Goal: Information Seeking & Learning: Learn about a topic

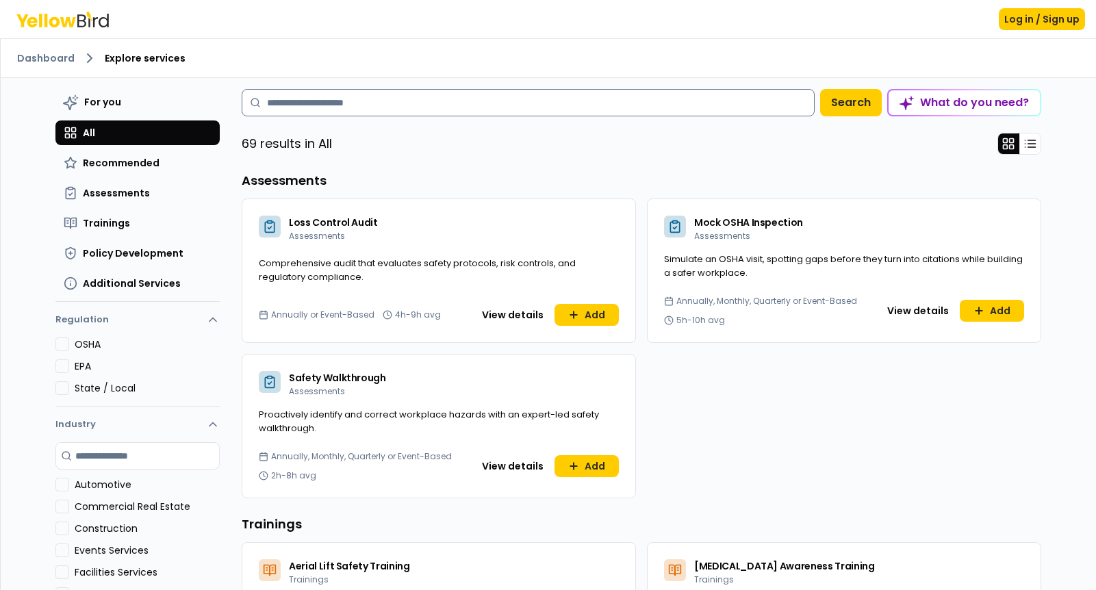
click at [300, 112] on input at bounding box center [528, 102] width 573 height 27
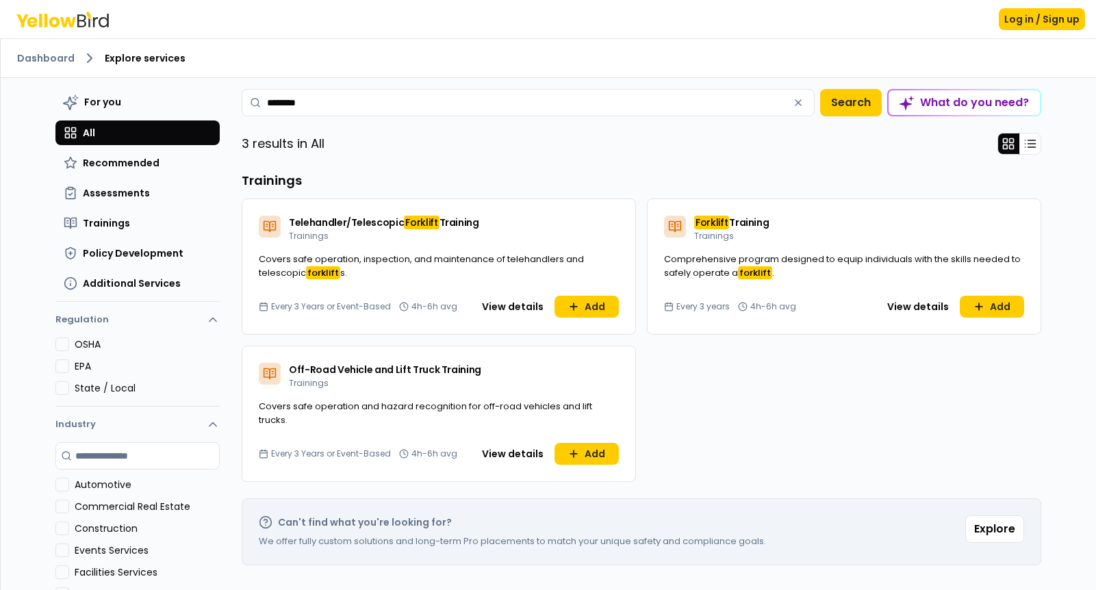
type input "********"
click at [749, 221] on span "Training" at bounding box center [749, 223] width 40 height 14
click at [925, 309] on button "View details" at bounding box center [918, 307] width 78 height 22
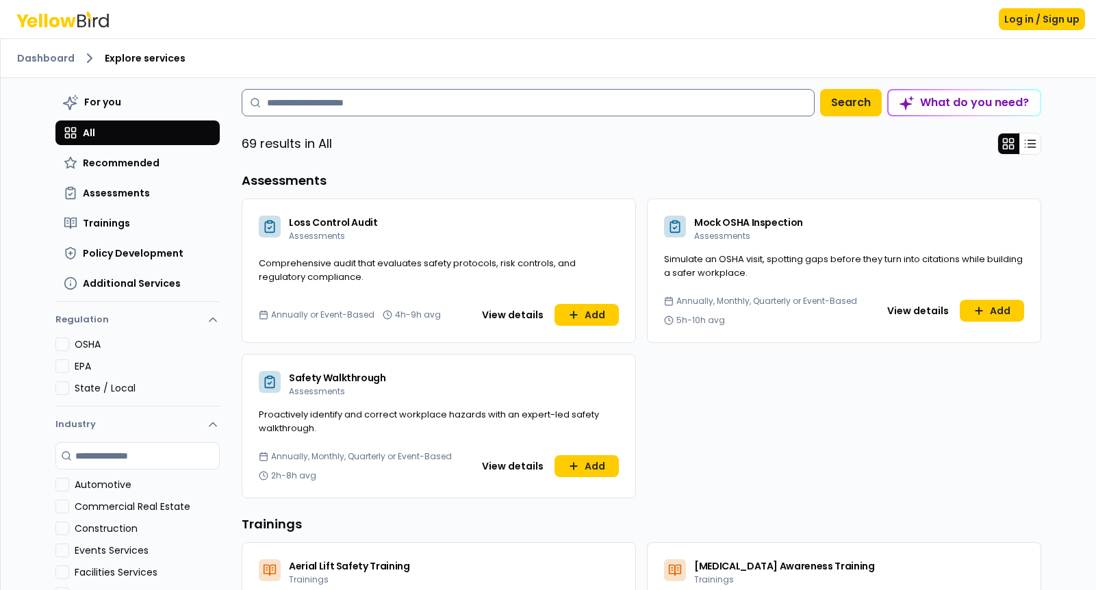
click at [303, 101] on input at bounding box center [528, 102] width 573 height 27
click at [502, 316] on button "View details" at bounding box center [513, 315] width 78 height 22
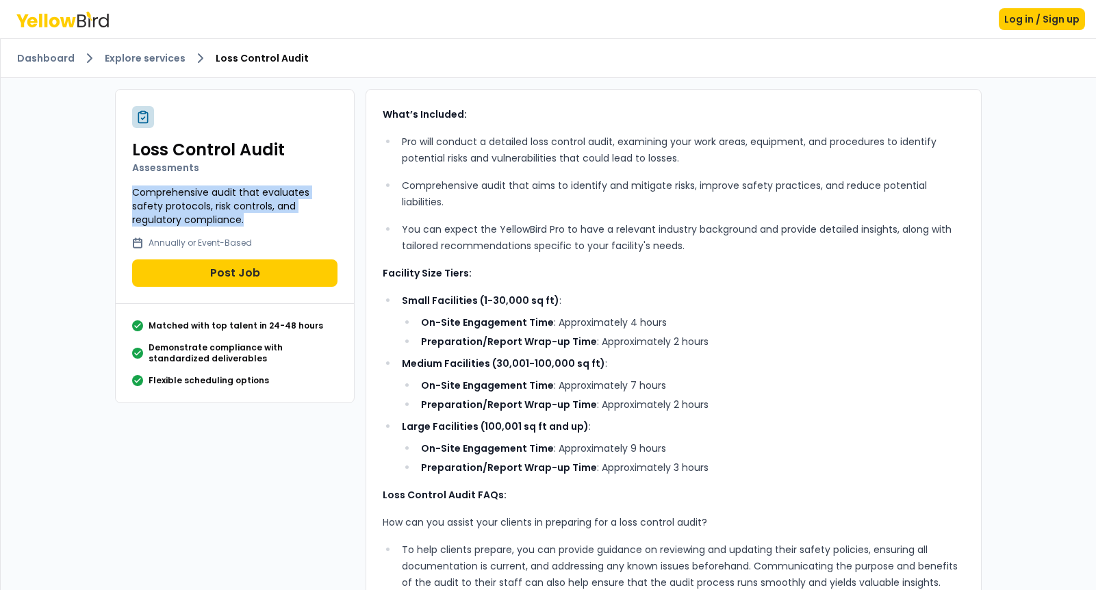
drag, startPoint x: 240, startPoint y: 217, endPoint x: 122, endPoint y: 194, distance: 120.7
click at [122, 194] on div "Loss Control Audit Assessments Comprehensive audit that evaluates safety protoc…" at bounding box center [235, 197] width 238 height 214
copy p "Comprehensive audit that evaluates safety protocols, risk controls, and regulat…"
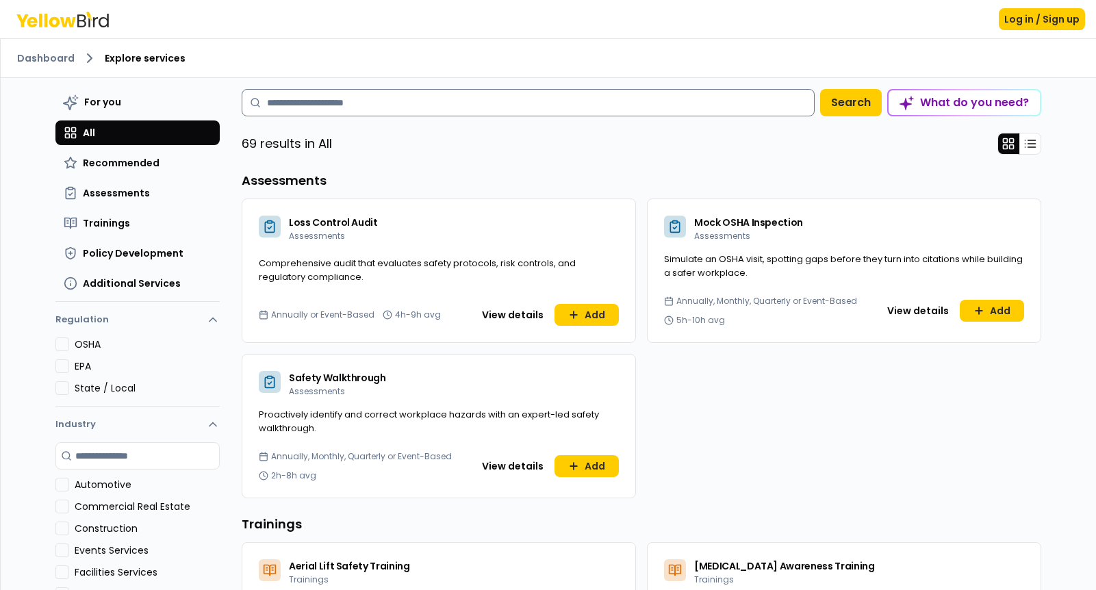
click at [306, 105] on input at bounding box center [528, 102] width 573 height 27
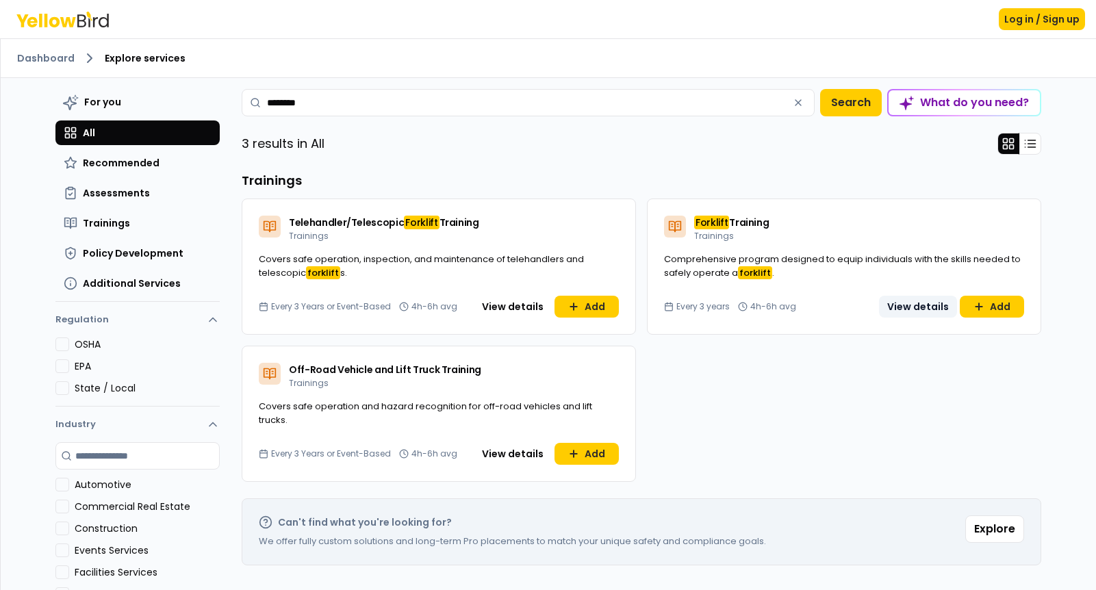
type input "********"
click at [903, 307] on button "View details" at bounding box center [918, 307] width 78 height 22
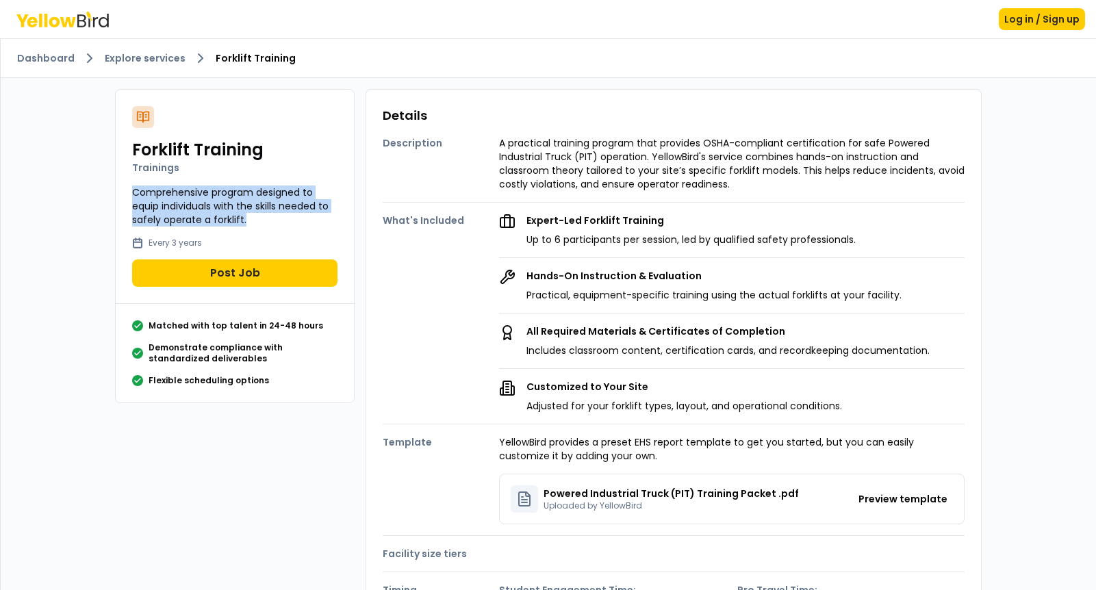
drag, startPoint x: 246, startPoint y: 221, endPoint x: 121, endPoint y: 198, distance: 126.7
click at [121, 198] on div "Forklift Training Trainings Comprehensive program designed to equip individuals…" at bounding box center [235, 197] width 238 height 214
copy p "Comprehensive program designed to equip individuals with the skills needed to s…"
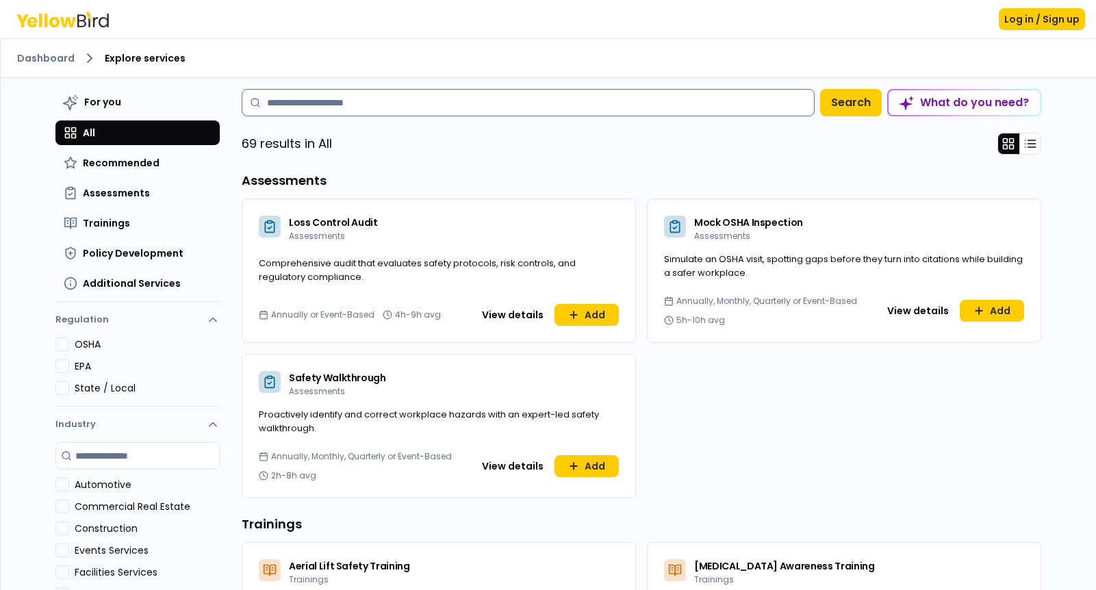
click at [294, 114] on input at bounding box center [528, 102] width 573 height 27
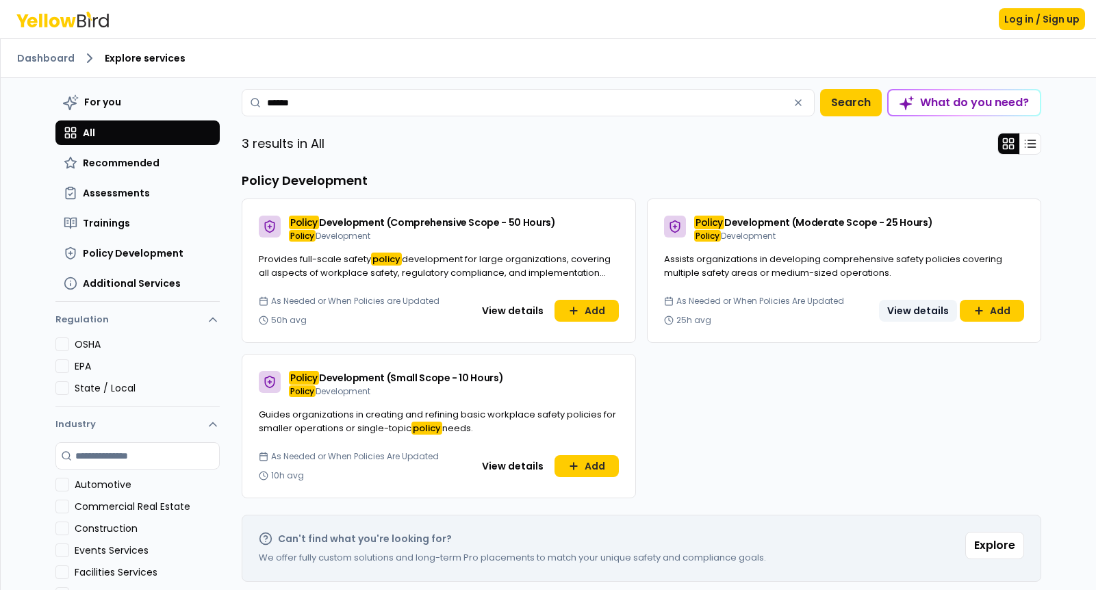
type input "******"
click at [906, 308] on button "View details" at bounding box center [918, 311] width 78 height 22
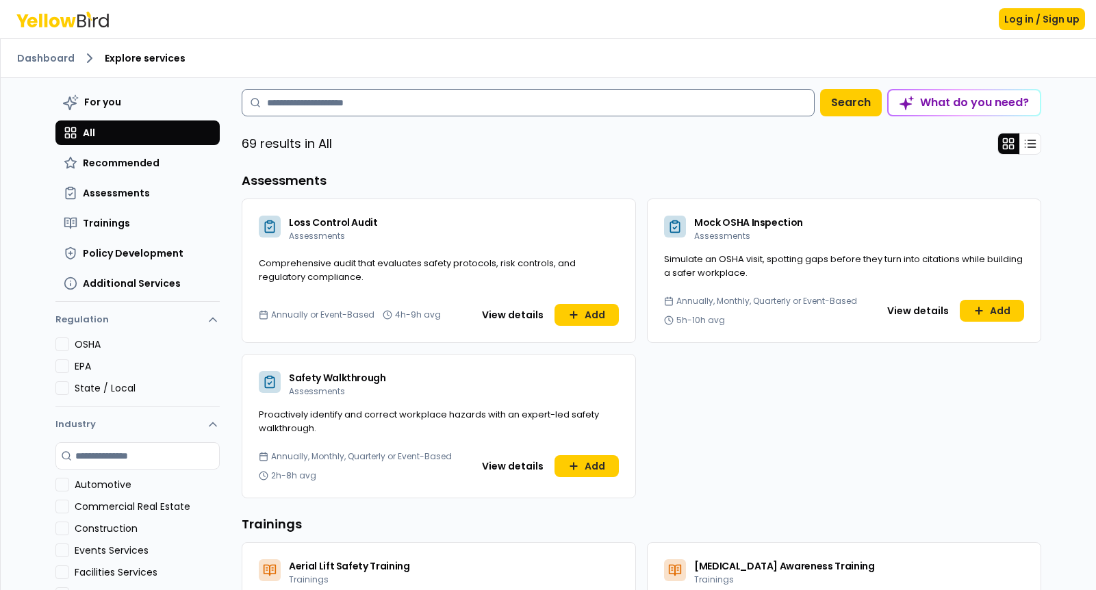
click at [461, 100] on input at bounding box center [528, 102] width 573 height 27
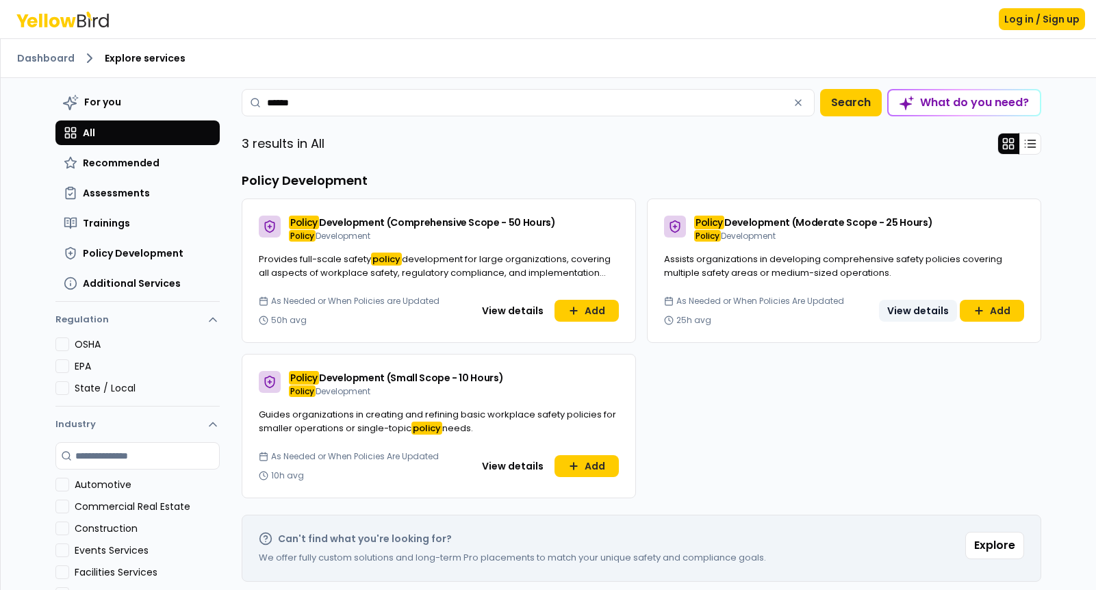
type input "******"
click at [921, 305] on button "View details" at bounding box center [918, 311] width 78 height 22
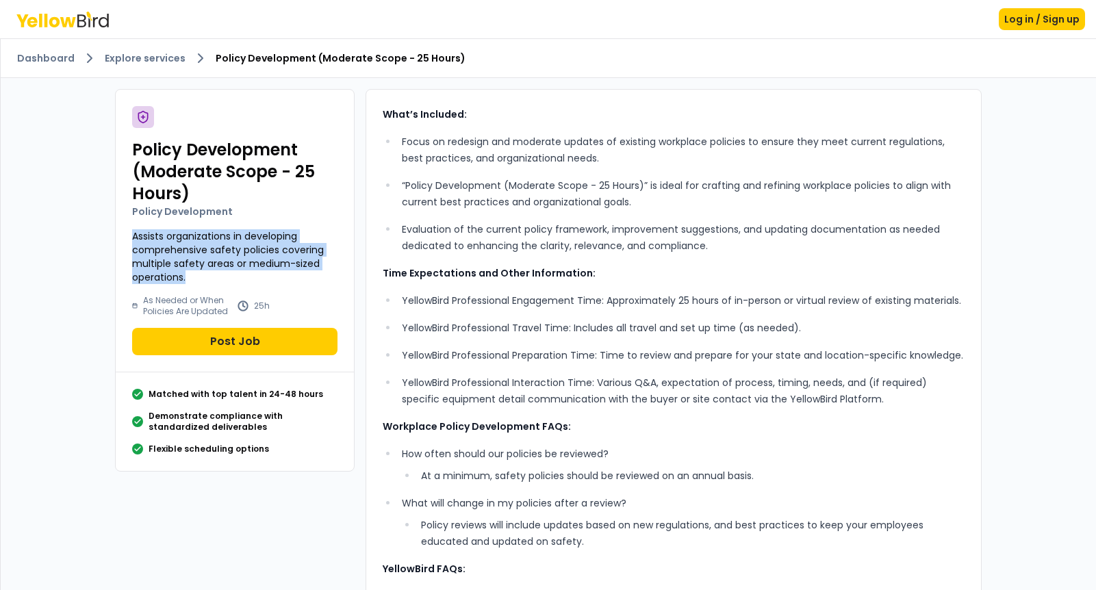
drag, startPoint x: 203, startPoint y: 272, endPoint x: 124, endPoint y: 242, distance: 85.2
click at [124, 242] on div "Policy Development (Moderate Scope - 25 Hours) Policy Development Assists organ…" at bounding box center [235, 231] width 238 height 283
copy p "Assists organizations in developing comprehensive safety policies covering mult…"
click at [124, 55] on link "Explore services" at bounding box center [145, 58] width 81 height 14
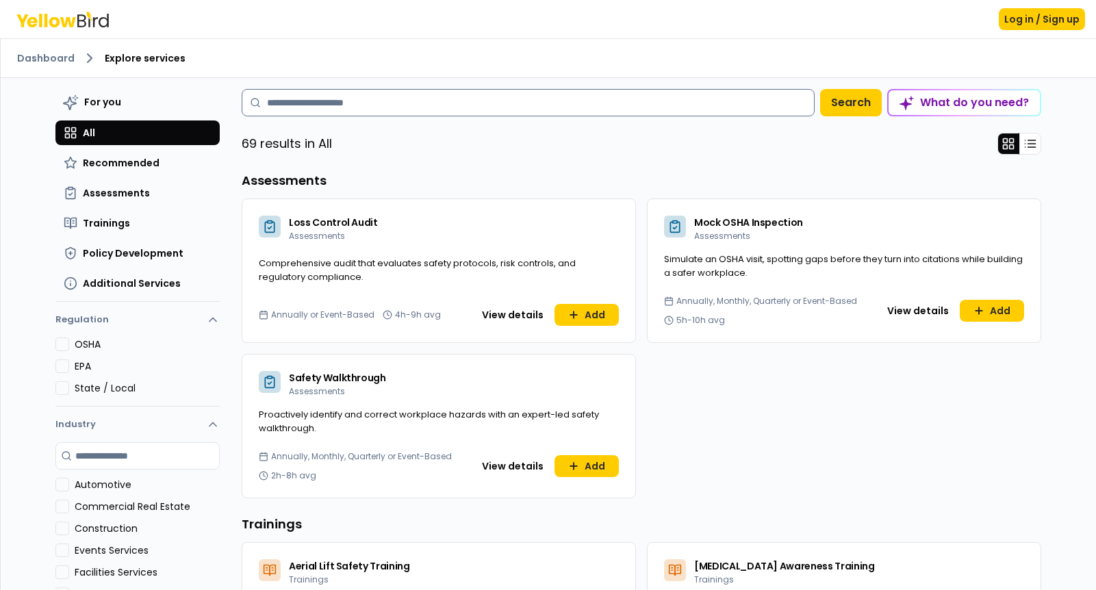
click at [318, 94] on input at bounding box center [528, 102] width 573 height 27
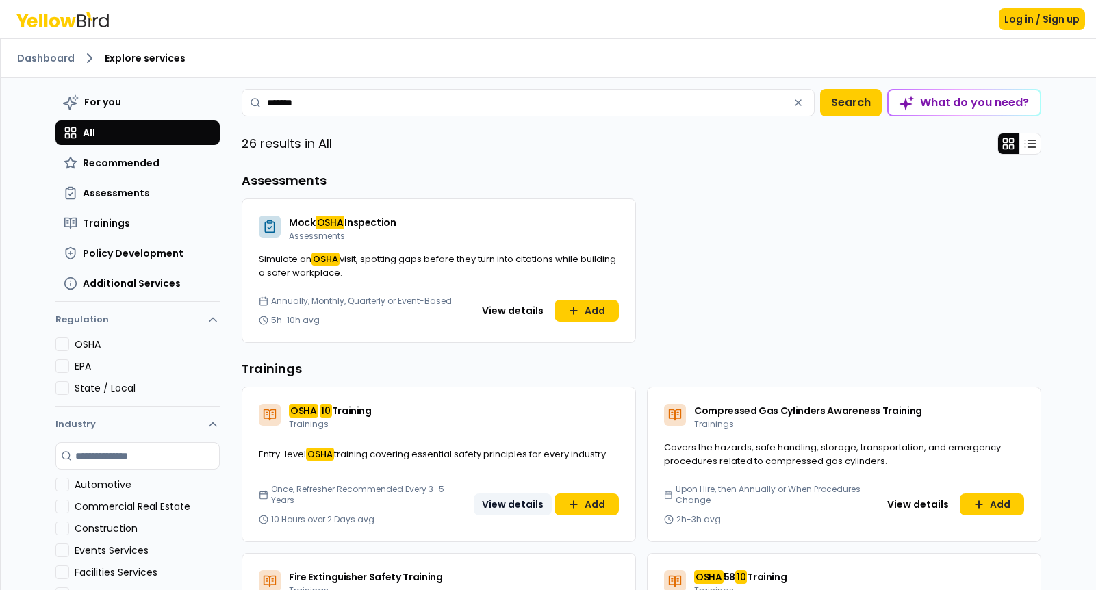
type input "*******"
click at [515, 511] on button "View details" at bounding box center [513, 504] width 78 height 22
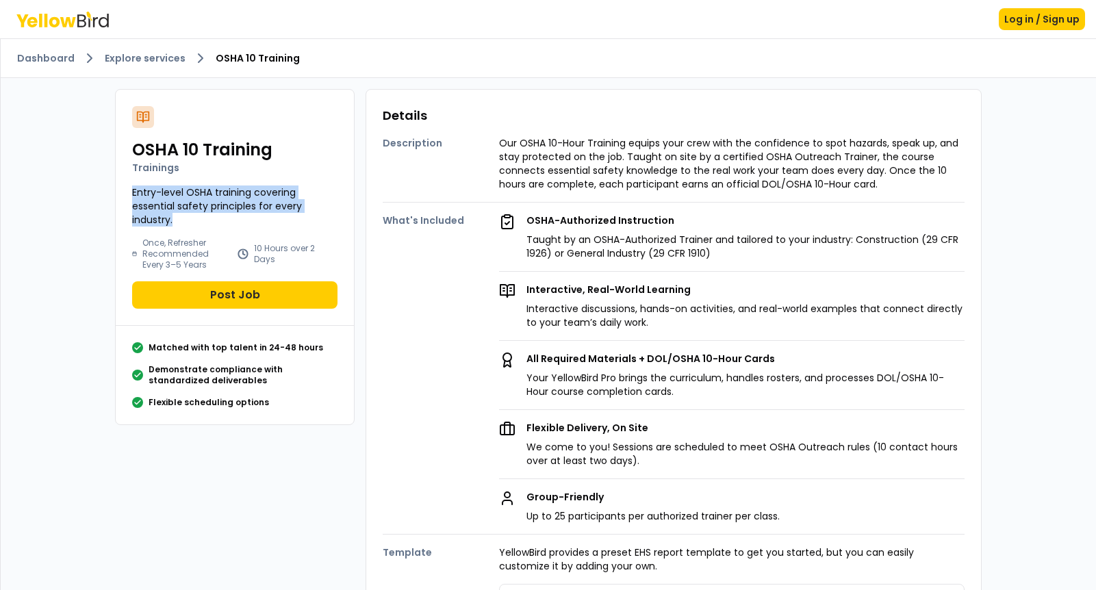
drag, startPoint x: 183, startPoint y: 218, endPoint x: 115, endPoint y: 188, distance: 73.9
click at [116, 188] on div "OSHA 10 Training Trainings Entry-level OSHA training covering essential safety …" at bounding box center [235, 208] width 238 height 236
copy p "Entry-level OSHA training covering essential safety principles for every indust…"
click at [176, 62] on link "Explore services" at bounding box center [145, 58] width 81 height 14
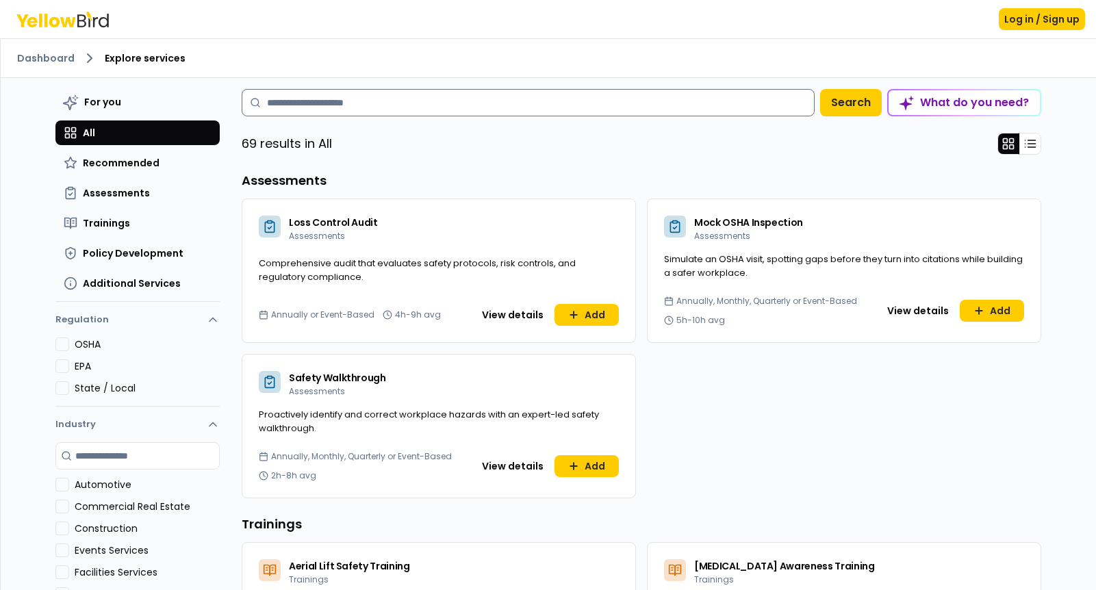
click at [366, 105] on input at bounding box center [528, 102] width 573 height 27
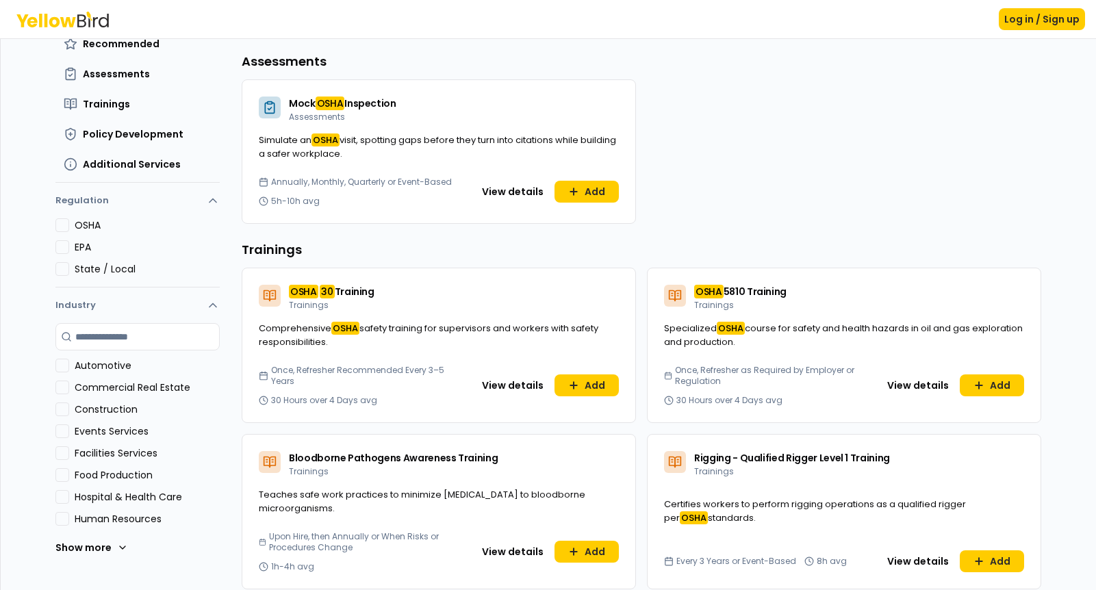
scroll to position [123, 0]
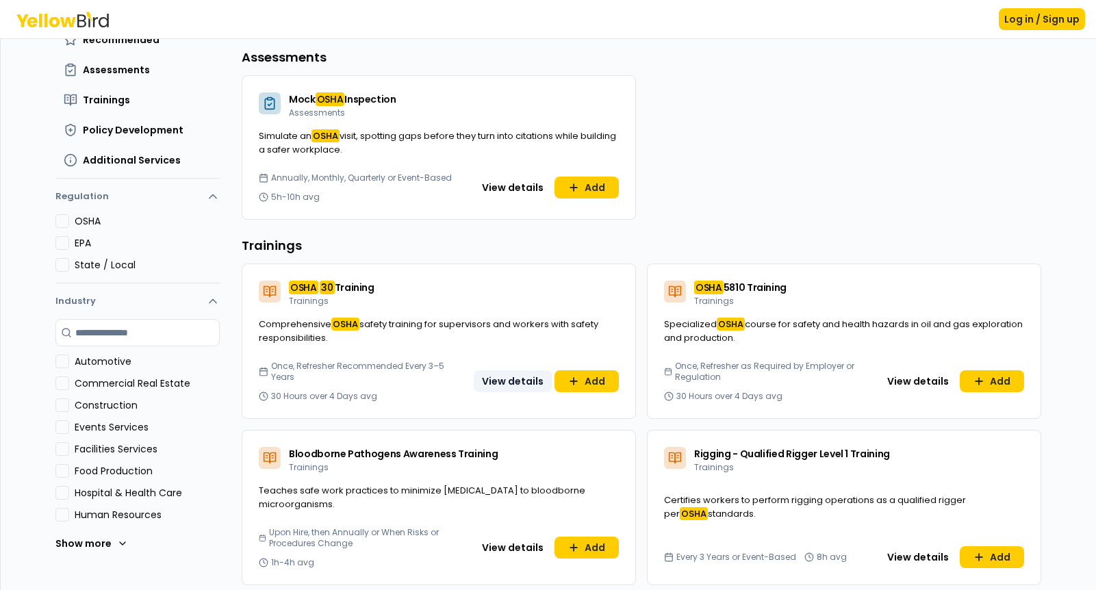
type input "*******"
click at [524, 387] on button "View details" at bounding box center [513, 381] width 78 height 22
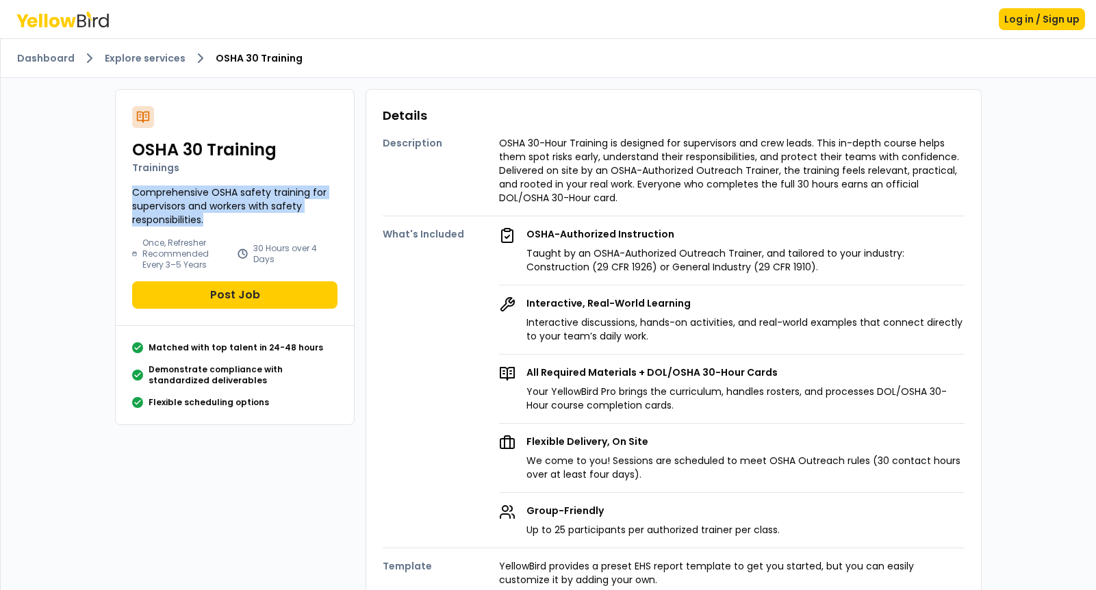
drag, startPoint x: 210, startPoint y: 220, endPoint x: 91, endPoint y: 192, distance: 122.2
copy p "Comprehensive OSHA safety training for supervisors and workers with safety resp…"
click at [160, 64] on link "Explore services" at bounding box center [145, 58] width 81 height 14
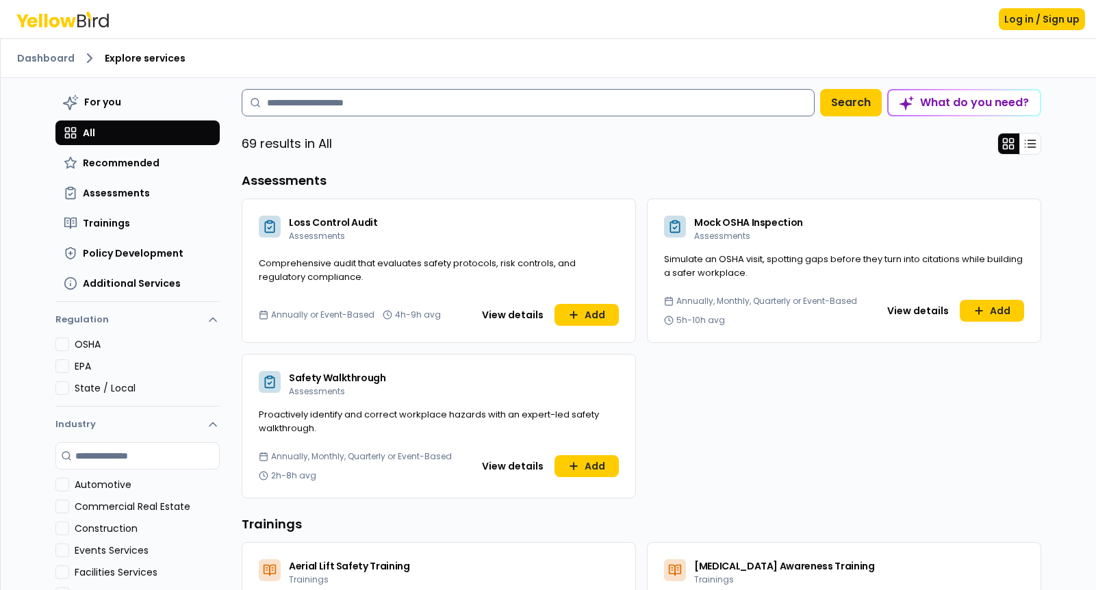
click at [275, 104] on input at bounding box center [528, 102] width 573 height 27
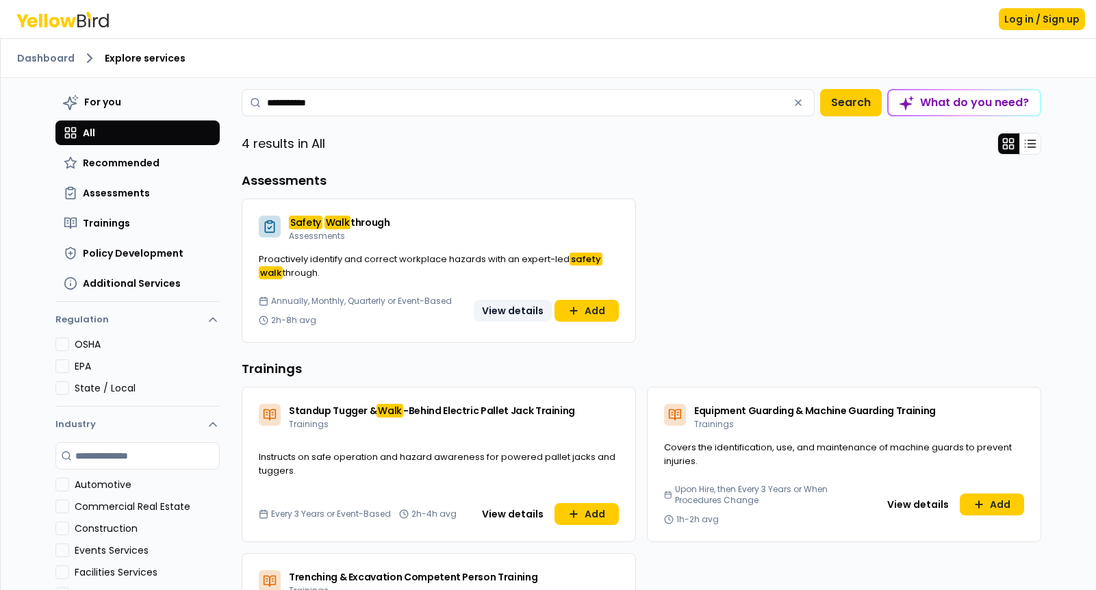
type input "**********"
click at [504, 307] on button "View details" at bounding box center [513, 311] width 78 height 22
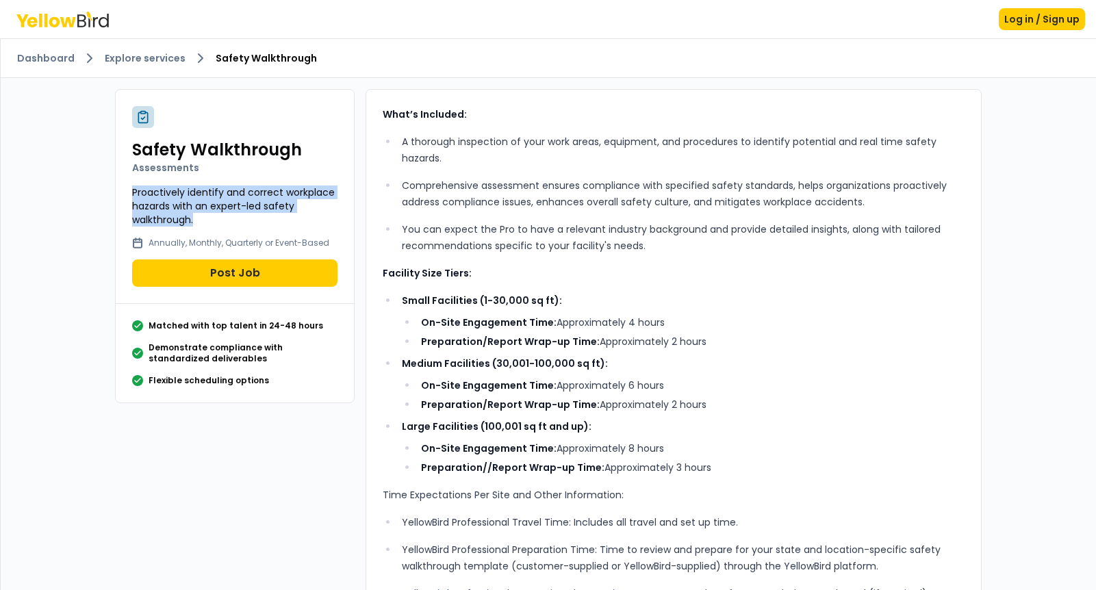
drag, startPoint x: 198, startPoint y: 220, endPoint x: 110, endPoint y: 194, distance: 92.5
click at [115, 194] on div "Safety Walkthrough Assessments Proactively identify and correct workplace hazar…" at bounding box center [235, 246] width 240 height 314
copy p "Proactively identify and correct workplace hazards with an expert-led safety wa…"
click at [159, 62] on link "Explore services" at bounding box center [145, 58] width 81 height 14
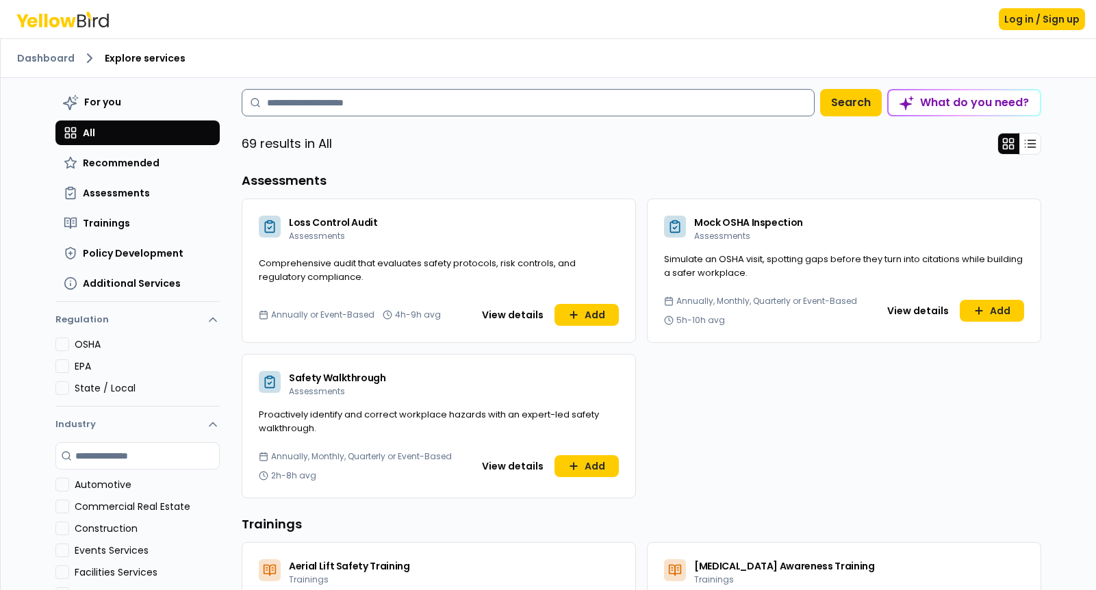
click at [389, 107] on input at bounding box center [528, 102] width 573 height 27
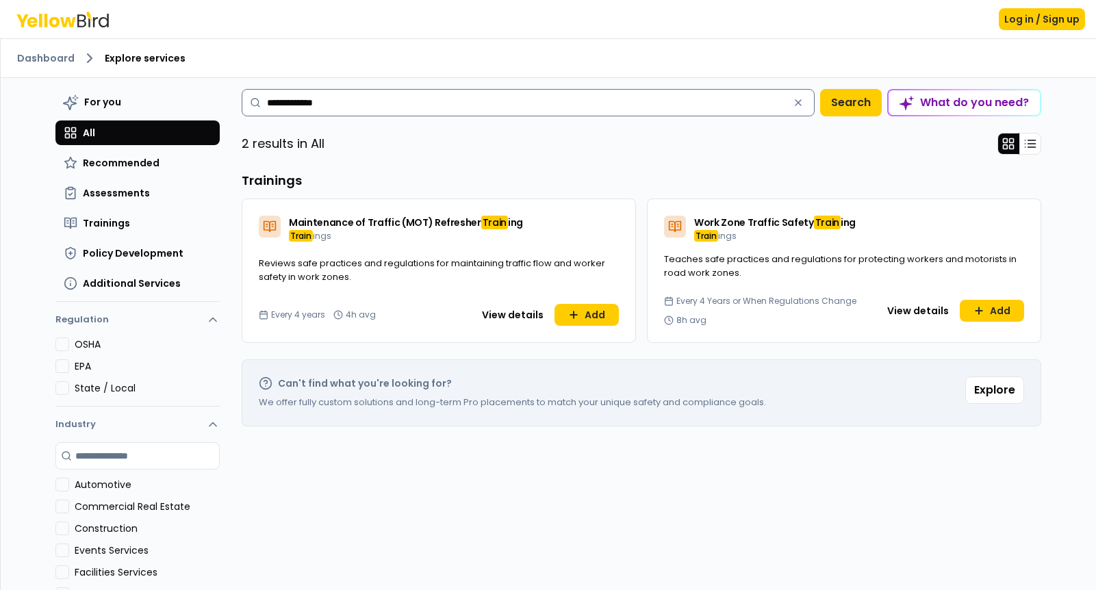
click at [283, 107] on input "**********" at bounding box center [528, 102] width 573 height 27
click at [282, 107] on input "**********" at bounding box center [528, 102] width 573 height 27
drag, startPoint x: 281, startPoint y: 106, endPoint x: 283, endPoint y: 133, distance: 27.4
click at [283, 128] on div "**********" at bounding box center [641, 390] width 799 height 602
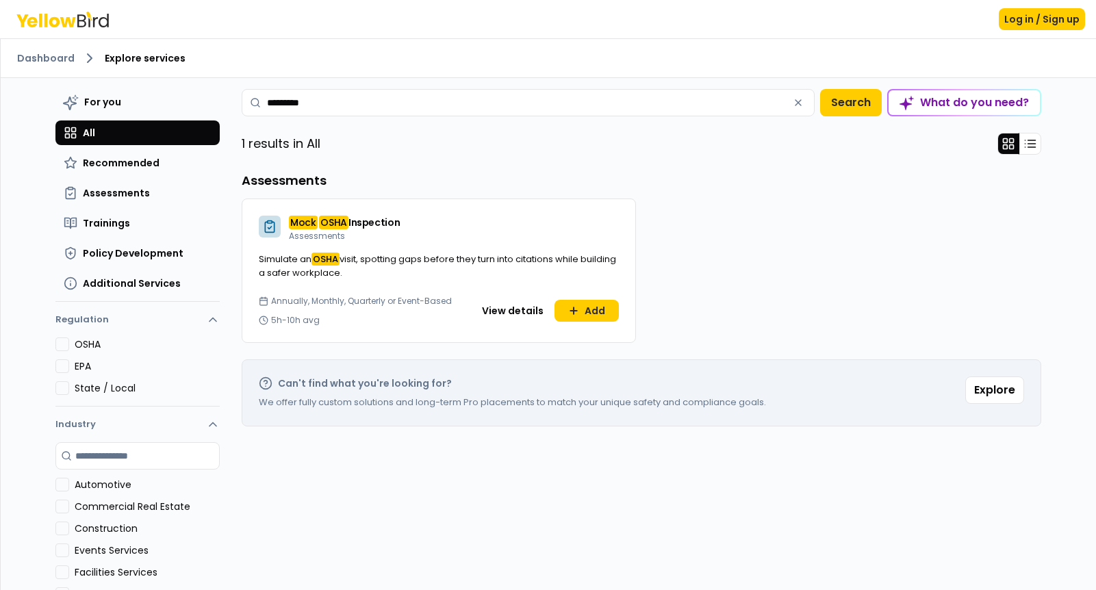
type input "*********"
click at [360, 225] on span "Inspection" at bounding box center [374, 223] width 52 height 14
click at [530, 313] on button "View details" at bounding box center [513, 311] width 78 height 22
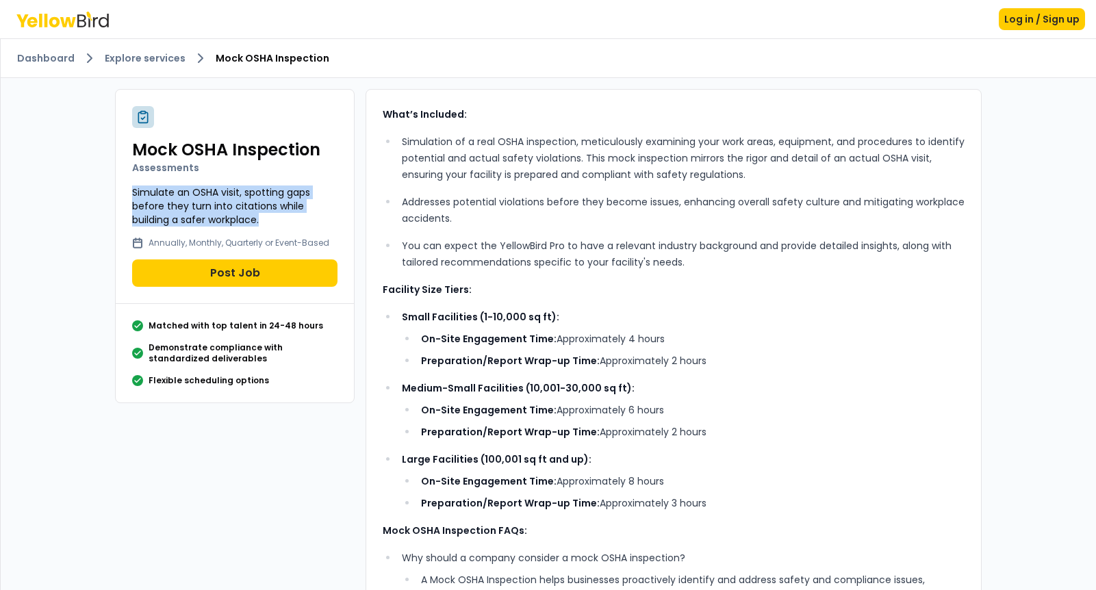
drag, startPoint x: 268, startPoint y: 219, endPoint x: 118, endPoint y: 192, distance: 152.3
click at [118, 192] on div "Mock OSHA Inspection Assessments Simulate an OSHA visit, spotting gaps before t…" at bounding box center [235, 197] width 238 height 214
copy p "Simulate an OSHA visit, spotting gaps before they turn into citations while bui…"
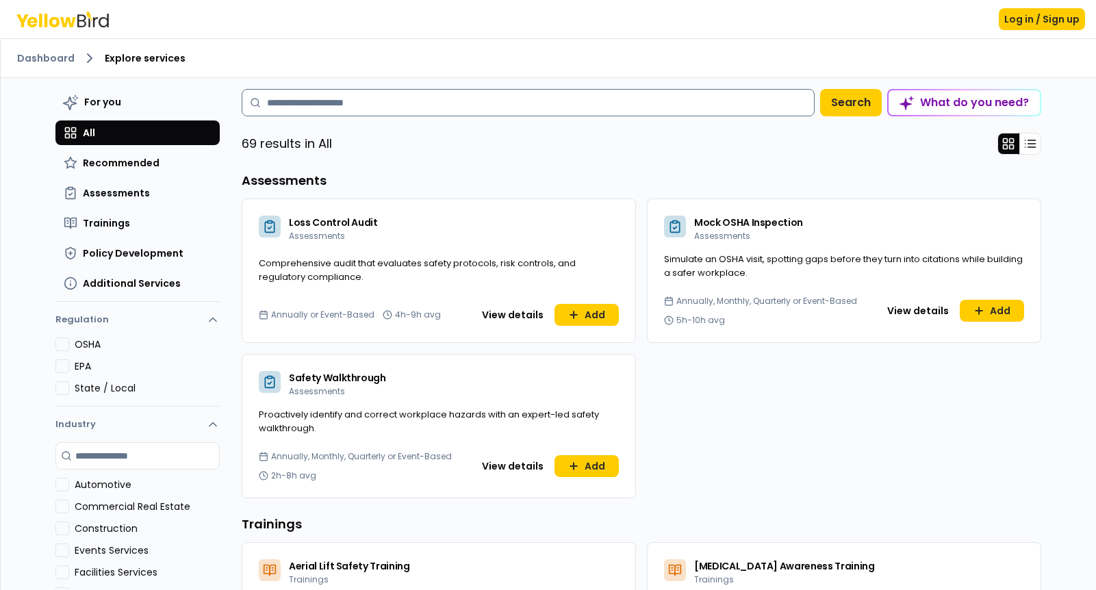
click at [465, 99] on input at bounding box center [528, 102] width 573 height 27
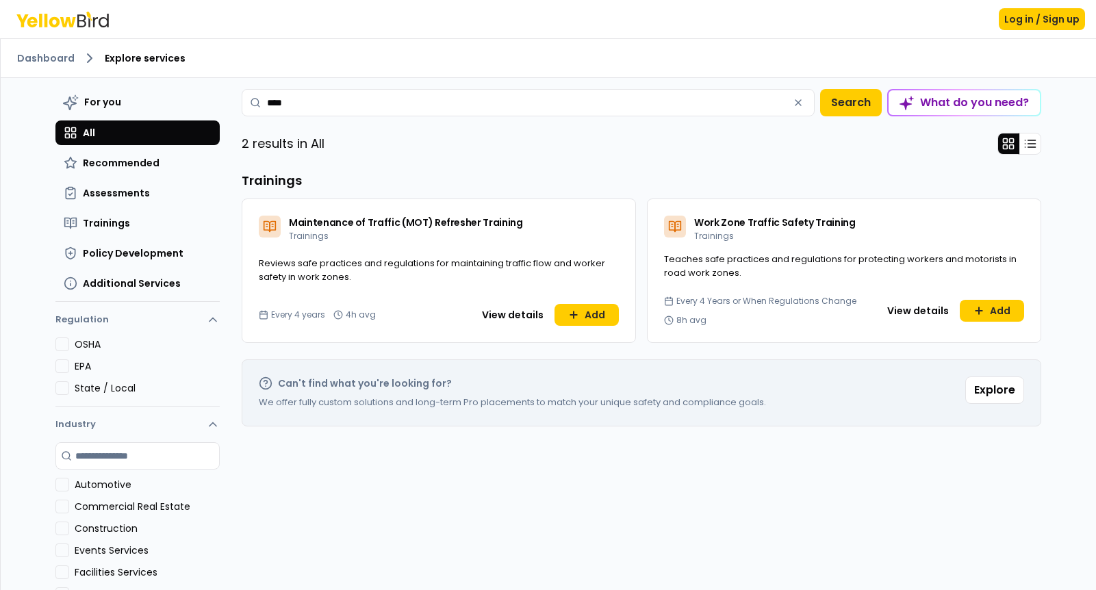
type input "****"
click at [751, 224] on span "Work Zone Traffic Safety Training" at bounding box center [774, 223] width 161 height 14
click at [891, 305] on button "View details" at bounding box center [918, 311] width 78 height 22
